Goal: Task Accomplishment & Management: Manage account settings

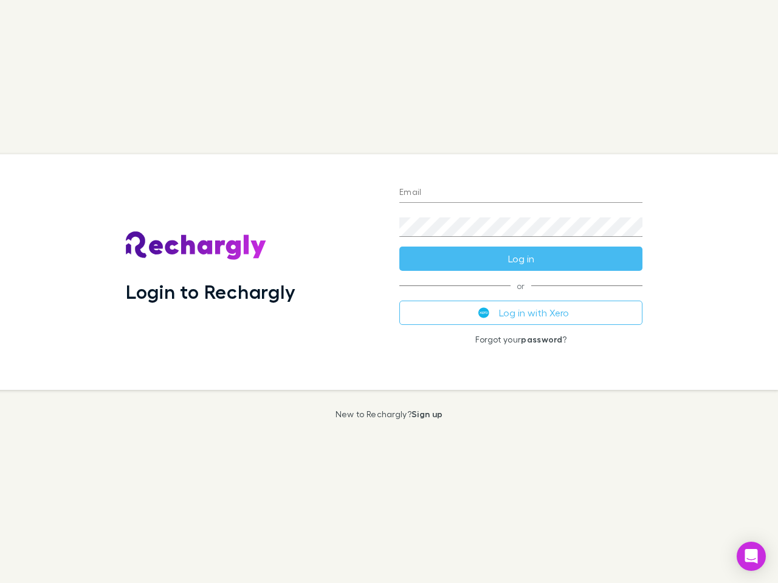
click at [389, 292] on div "Login to Rechargly" at bounding box center [252, 272] width 273 height 236
click at [521, 193] on input "Email" at bounding box center [520, 193] width 243 height 19
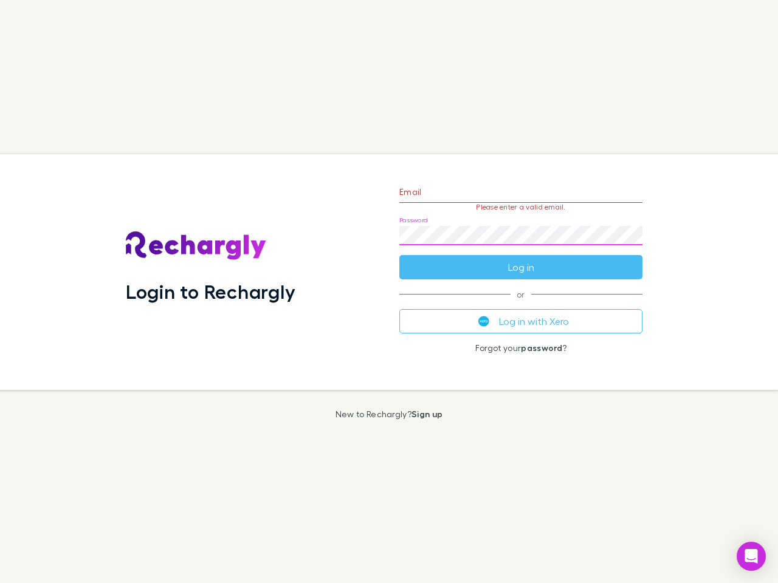
click at [521, 259] on form "Email Please enter a valid email. Password Log in" at bounding box center [520, 227] width 243 height 106
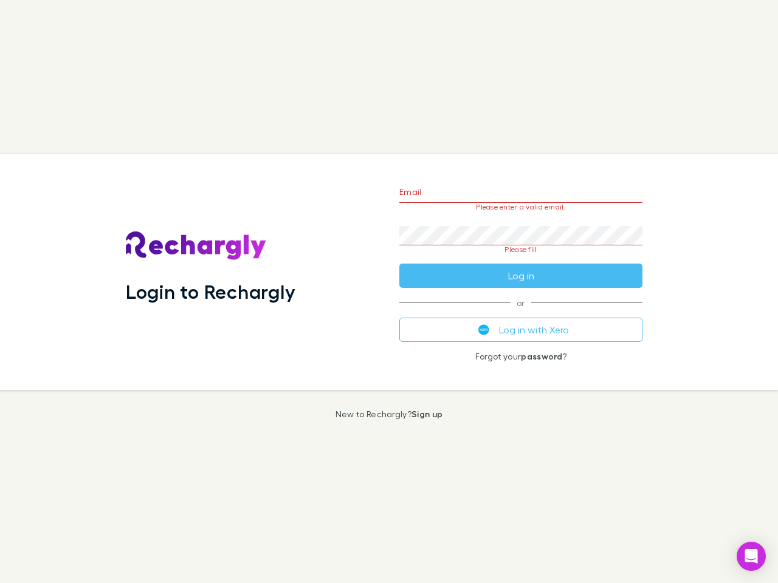
click at [521, 313] on div "Email Please enter a valid email. Password Please fill Log in or Log in with Xe…" at bounding box center [520, 272] width 262 height 236
click at [751, 557] on icon "Open Intercom Messenger" at bounding box center [751, 556] width 13 height 15
